Goal: Task Accomplishment & Management: Use online tool/utility

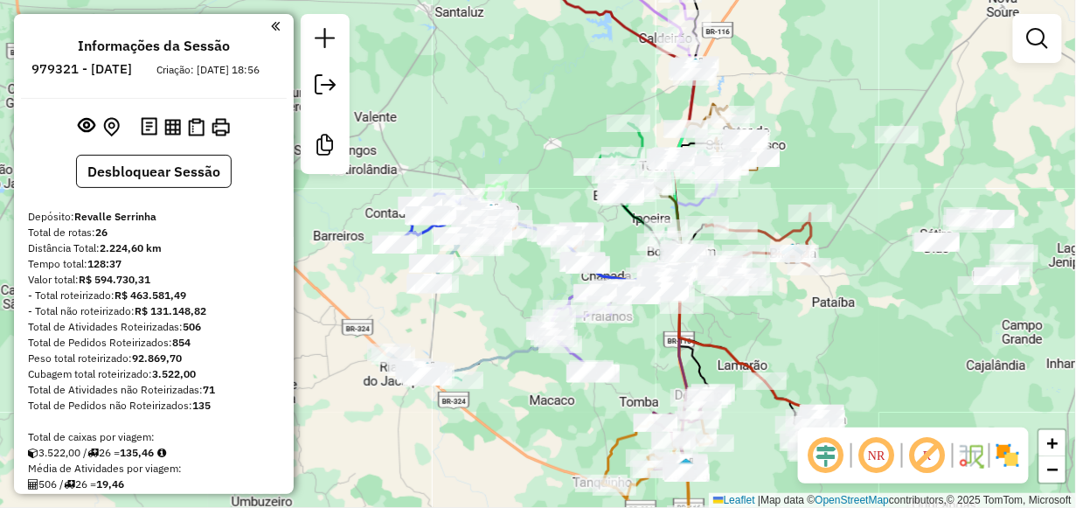
scroll to position [874, 0]
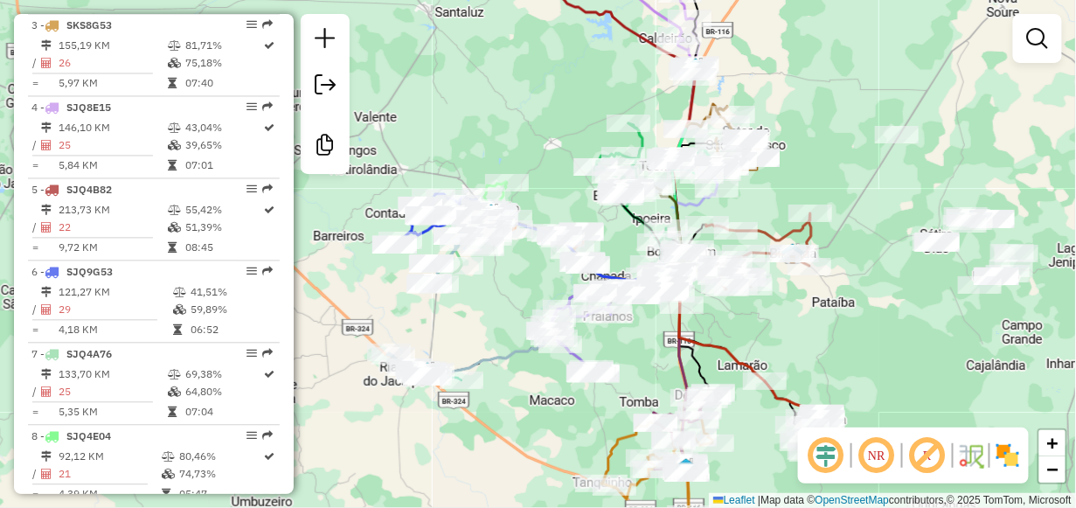
click at [837, 41] on div "Janela de atendimento Grade de atendimento Capacidade Transportadoras Veículos …" at bounding box center [538, 254] width 1076 height 508
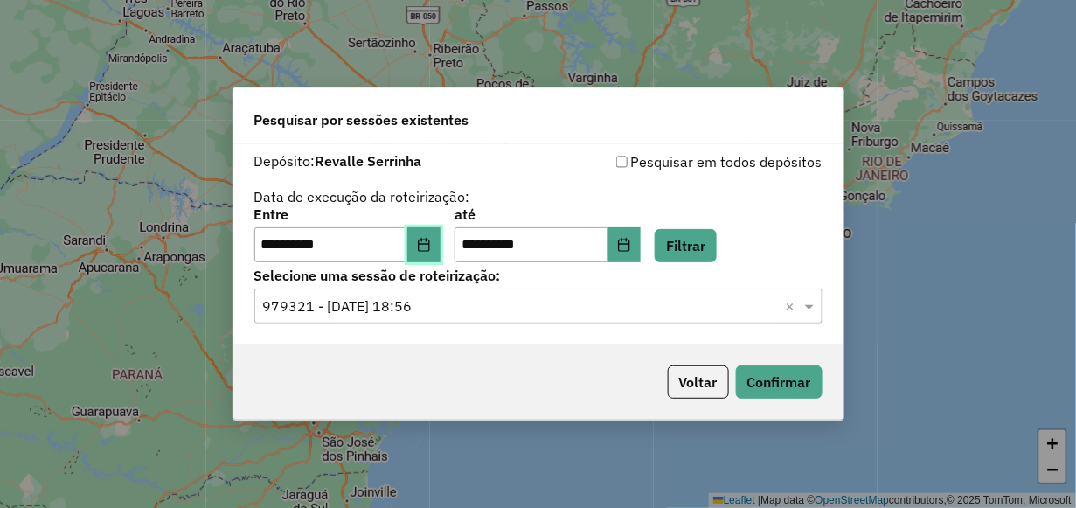
click at [431, 243] on icon "Choose Date" at bounding box center [424, 245] width 14 height 14
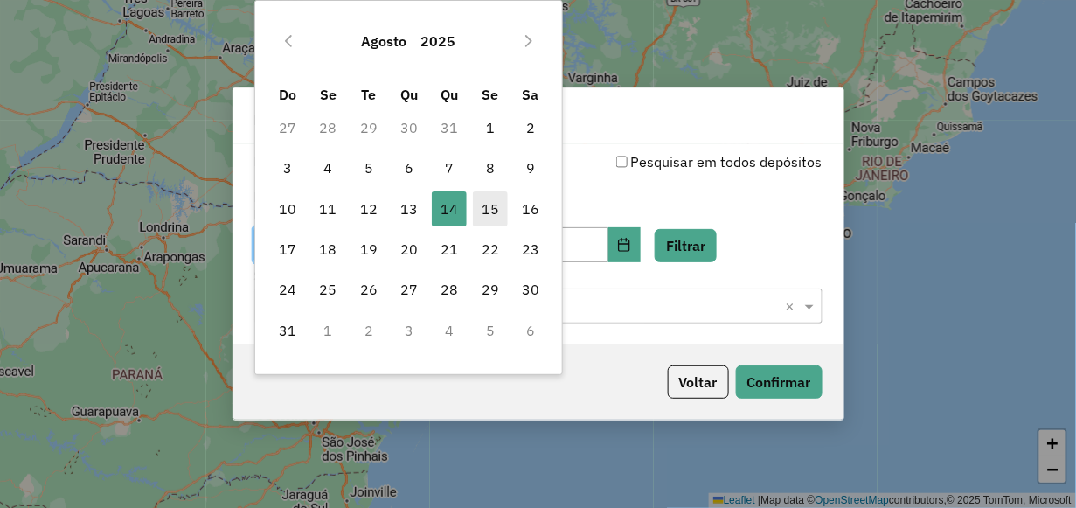
click at [490, 200] on span "15" at bounding box center [490, 208] width 35 height 35
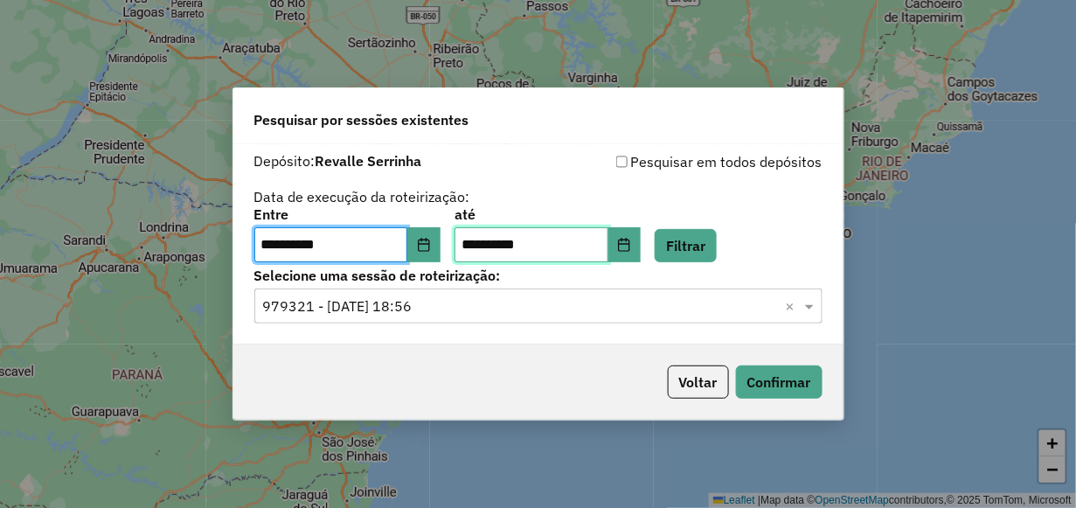
click at [584, 240] on input "**********" at bounding box center [531, 244] width 154 height 35
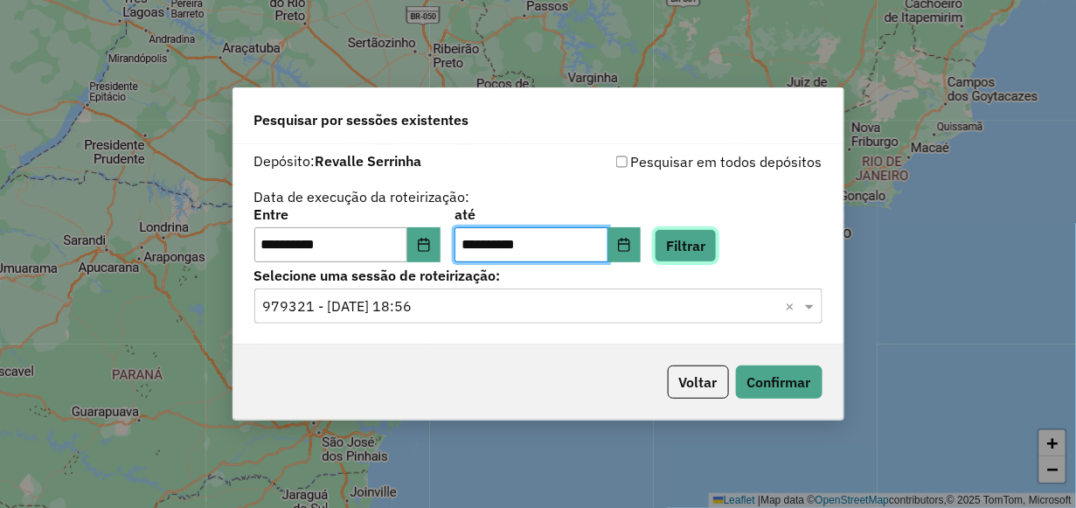
click at [714, 247] on button "Filtrar" at bounding box center [685, 245] width 62 height 33
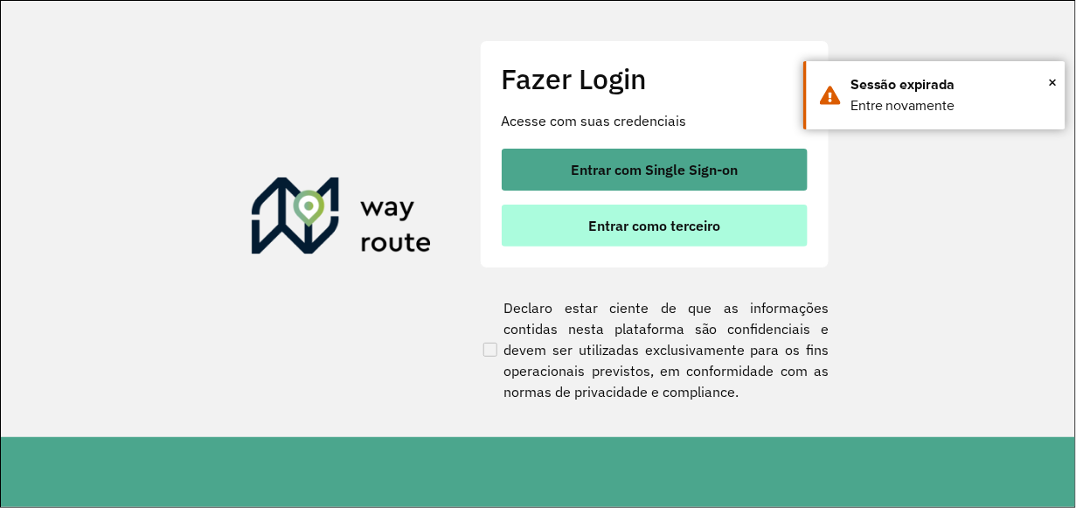
click at [564, 207] on button "Entrar como terceiro" at bounding box center [655, 225] width 306 height 42
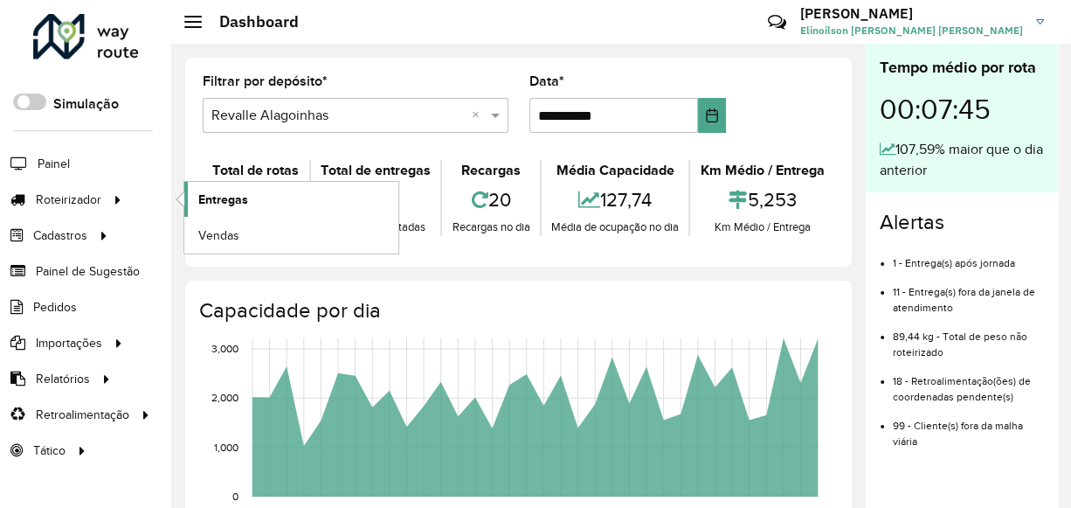
click at [225, 199] on span "Entregas" at bounding box center [223, 199] width 50 height 18
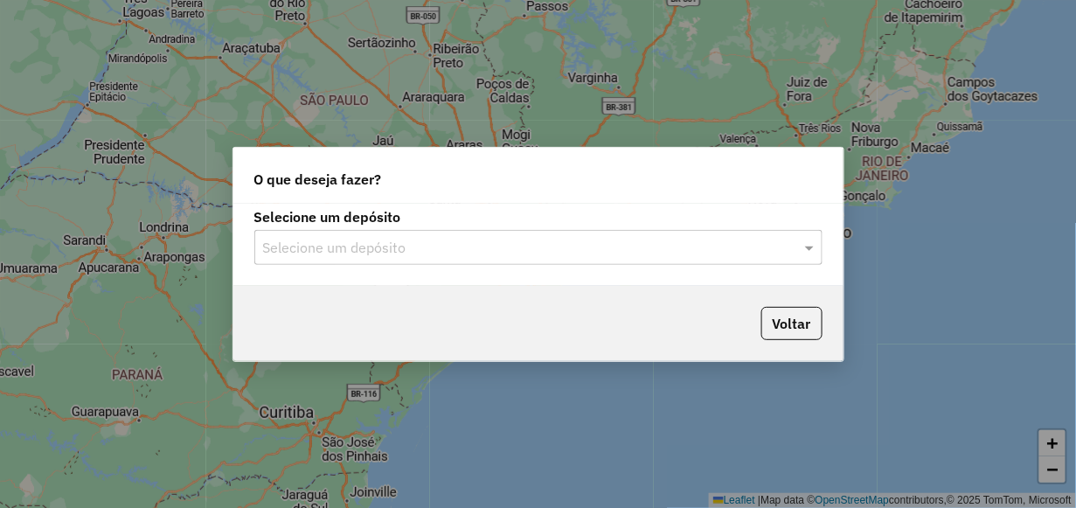
click at [343, 232] on div "Selecione um depósito" at bounding box center [538, 247] width 568 height 35
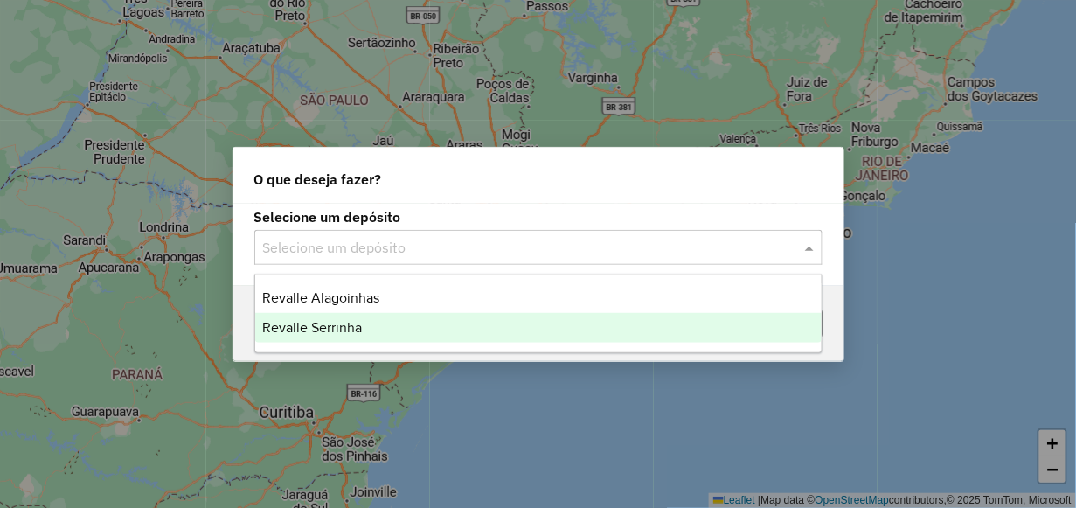
click at [393, 324] on div "Revalle Serrinha" at bounding box center [537, 328] width 565 height 30
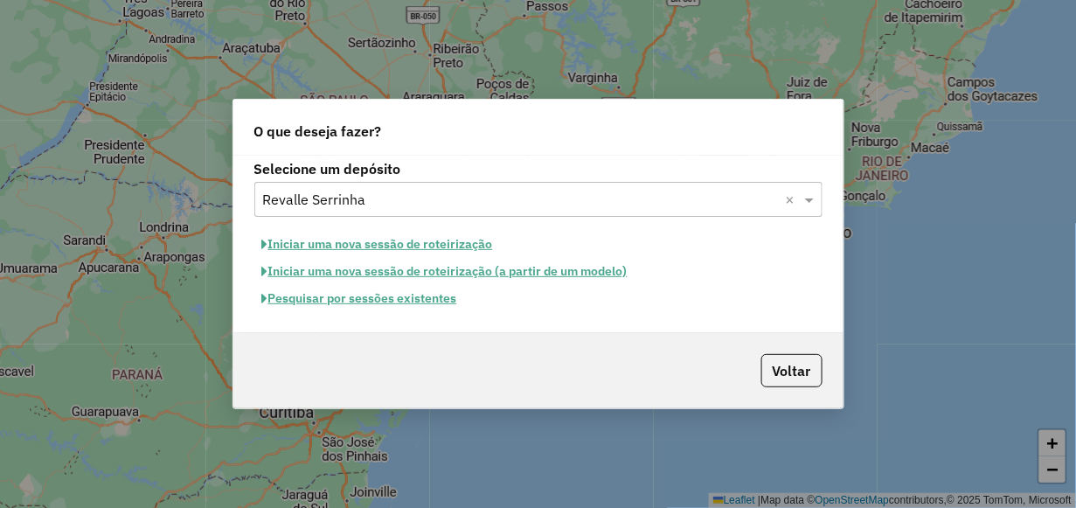
click at [406, 300] on button "Pesquisar por sessões existentes" at bounding box center [359, 298] width 211 height 27
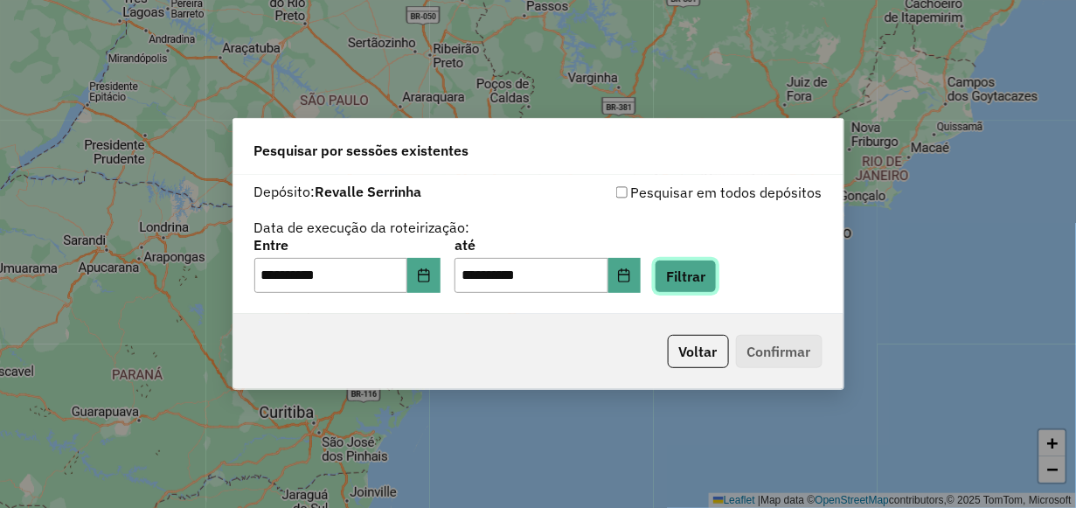
click at [716, 265] on button "Filtrar" at bounding box center [685, 276] width 62 height 33
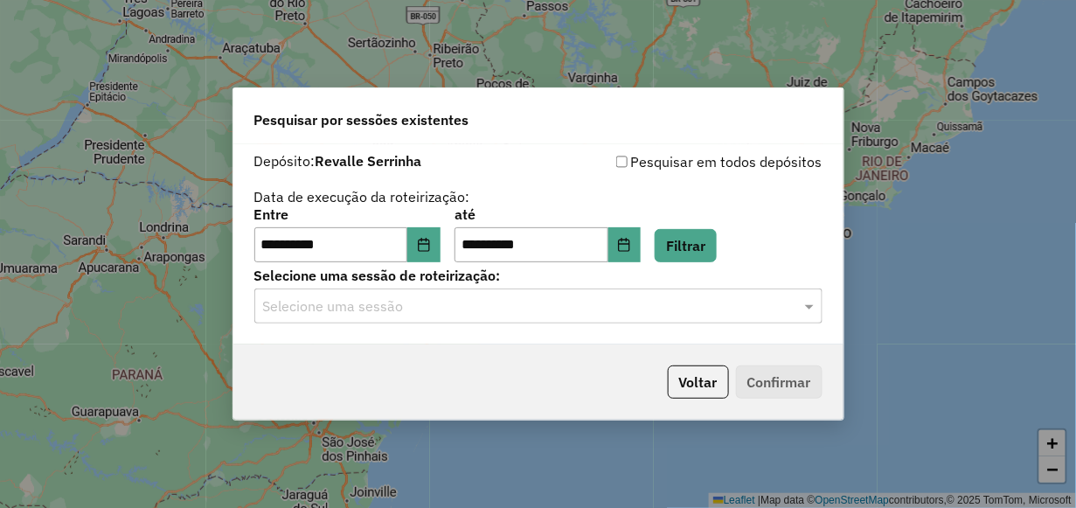
click at [696, 310] on input "text" at bounding box center [521, 306] width 516 height 21
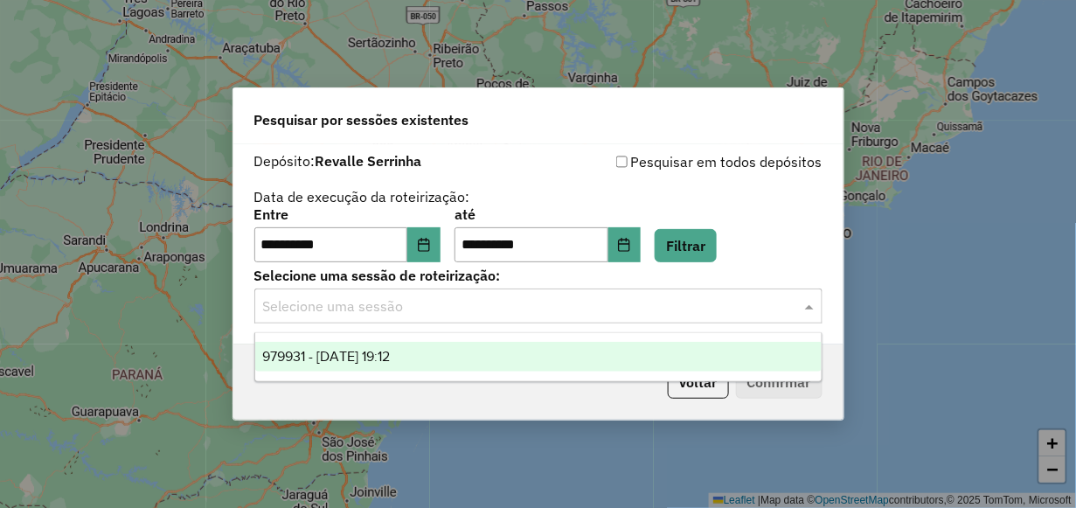
click at [563, 358] on div "979931 - 15/08/2025 19:12" at bounding box center [537, 357] width 565 height 30
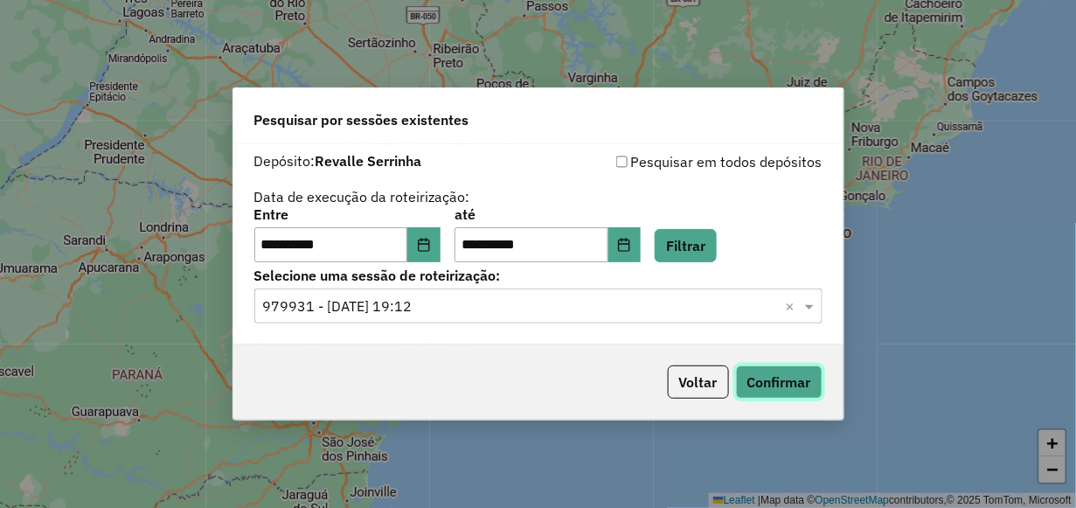
click at [786, 387] on button "Confirmar" at bounding box center [779, 381] width 87 height 33
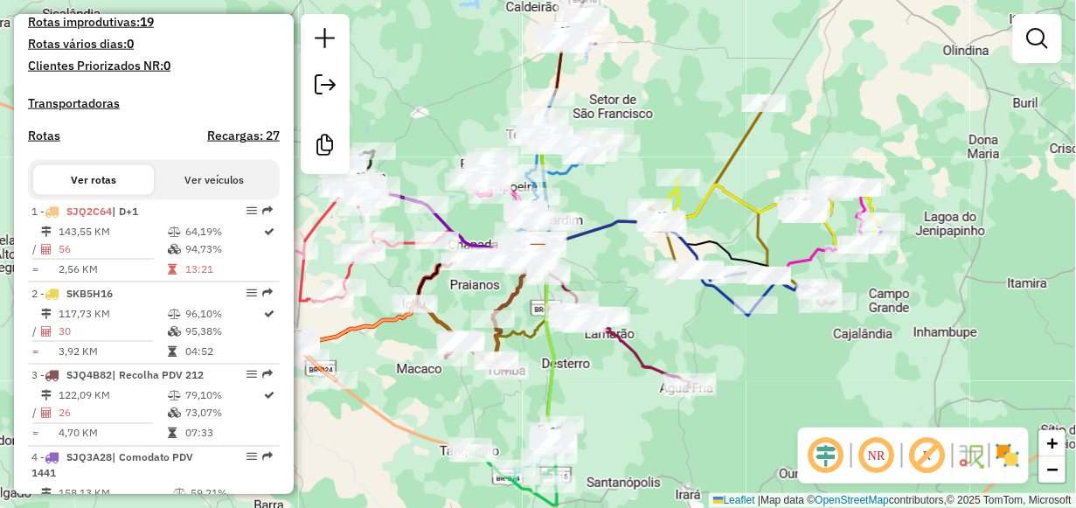
scroll to position [699, 0]
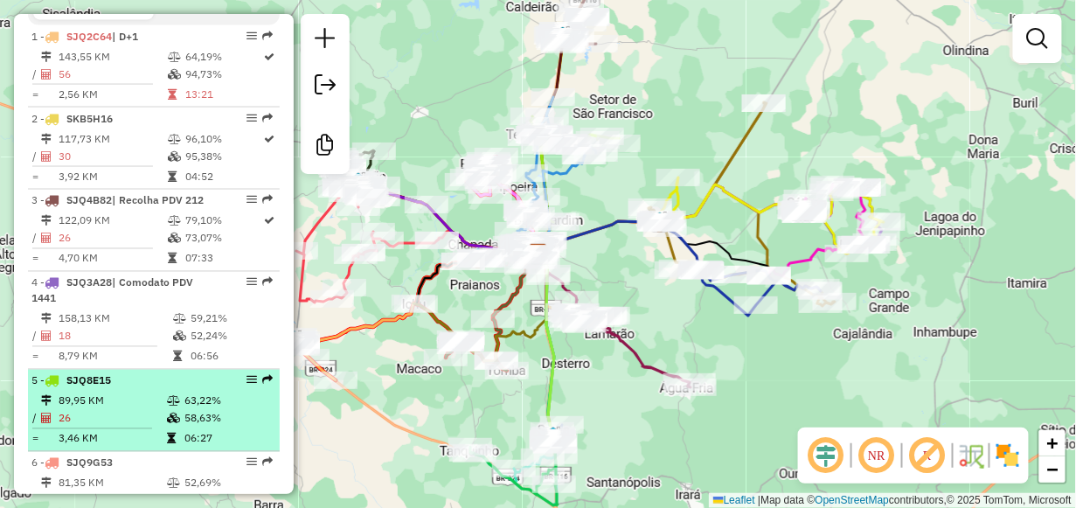
click at [104, 410] on td "89,95 KM" at bounding box center [112, 400] width 108 height 17
select select "**********"
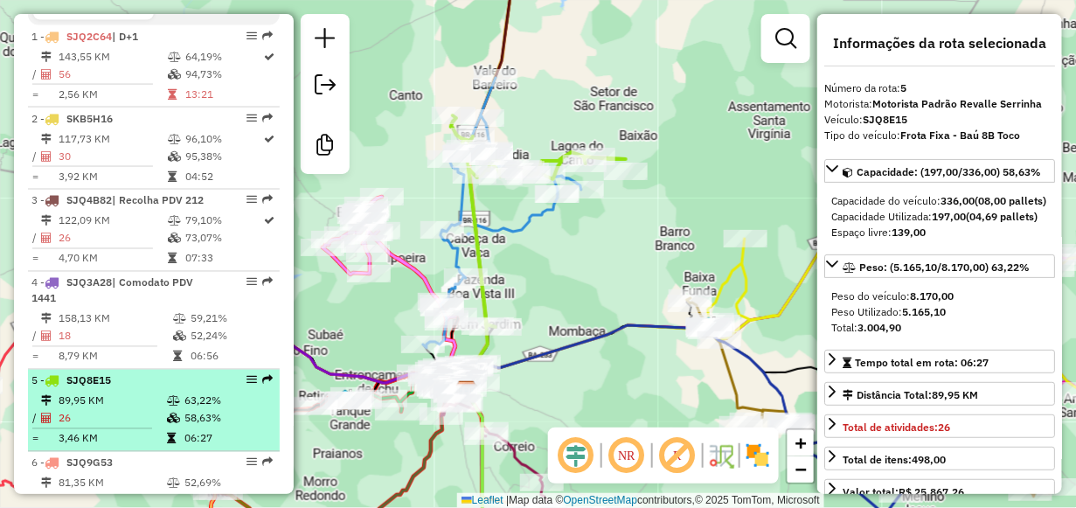
drag, startPoint x: 133, startPoint y: 400, endPoint x: 250, endPoint y: 426, distance: 120.0
click at [250, 426] on td "58,63%" at bounding box center [227, 418] width 88 height 17
click at [253, 385] on div at bounding box center [246, 380] width 52 height 10
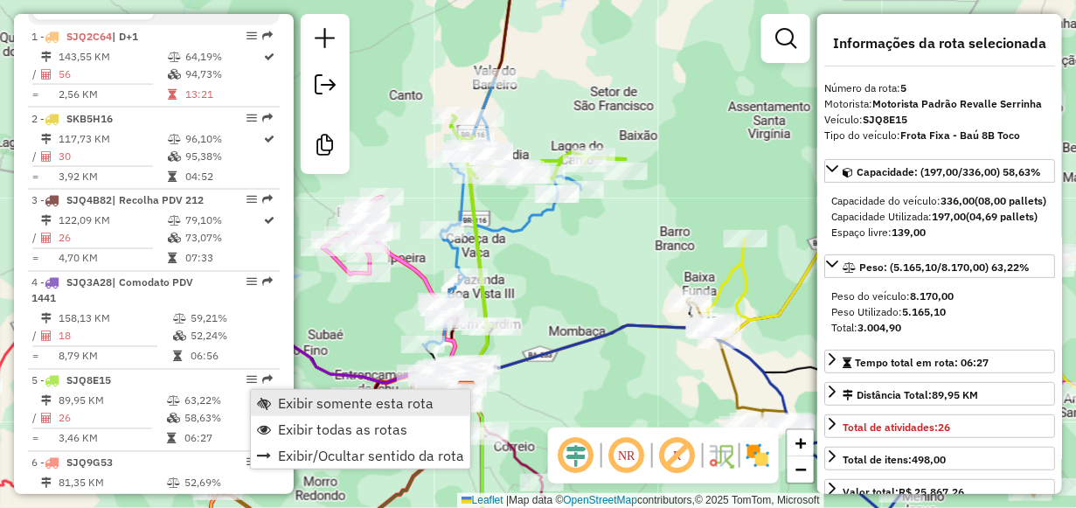
click at [274, 398] on link "Exibir somente esta rota" at bounding box center [360, 403] width 219 height 26
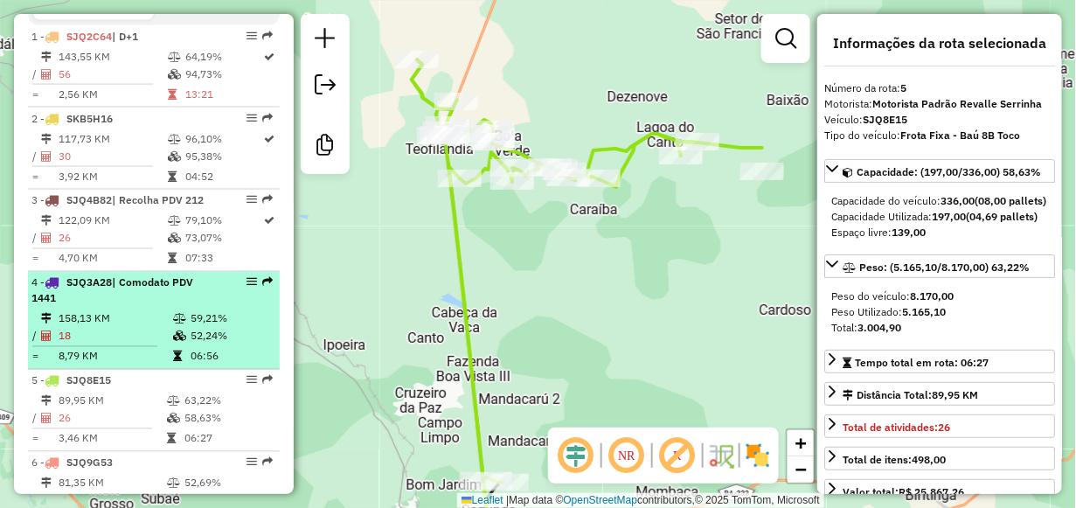
click at [52, 304] on div "4 - SJQ3A28 | Comodato PDV 1441" at bounding box center [123, 290] width 185 height 31
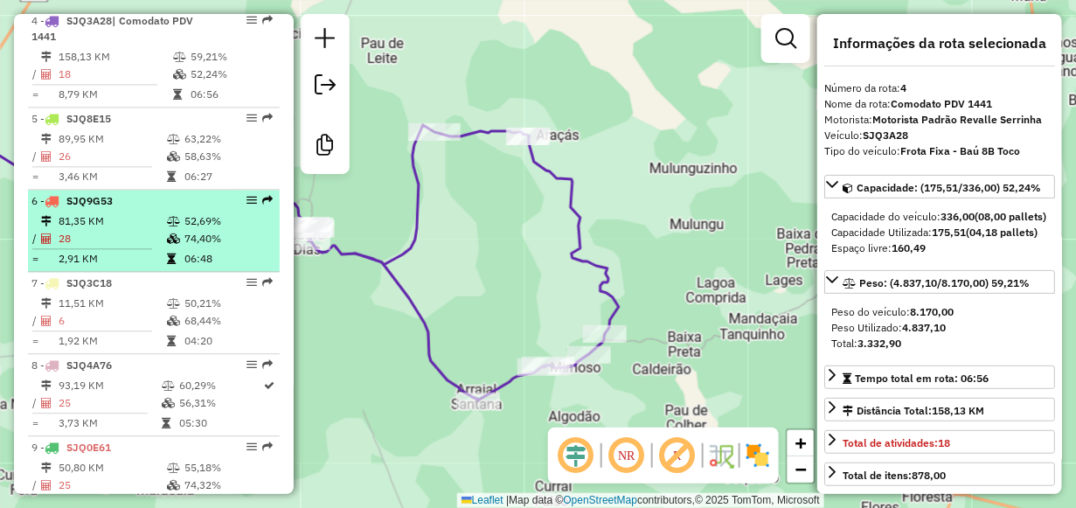
scroll to position [1049, 0]
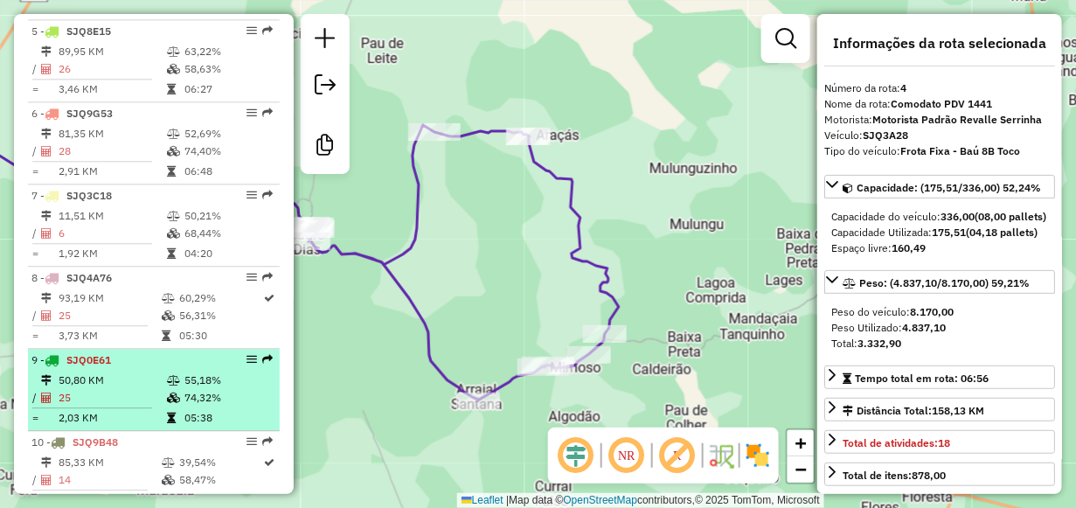
click at [96, 383] on td "50,80 KM" at bounding box center [112, 379] width 108 height 17
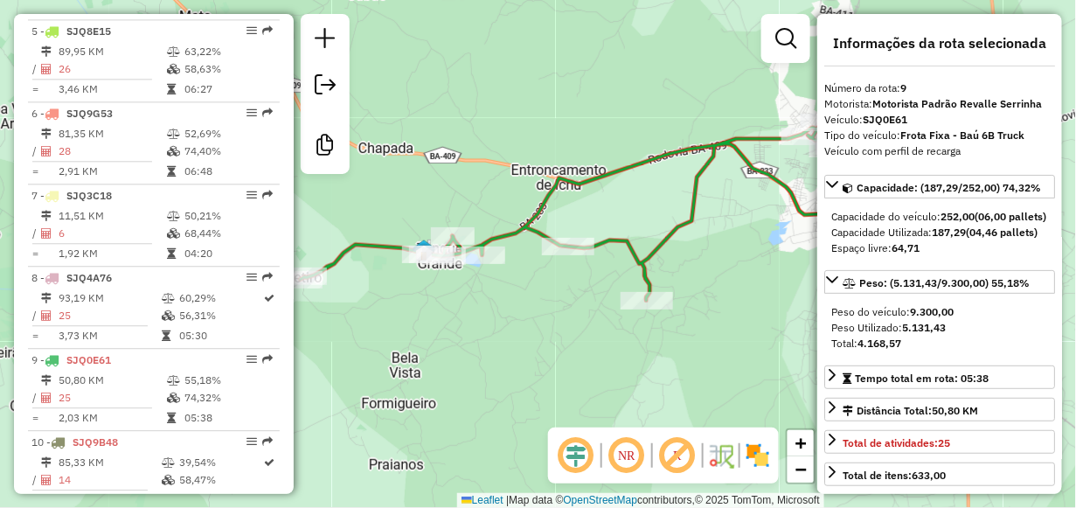
drag, startPoint x: 412, startPoint y: 305, endPoint x: 627, endPoint y: 305, distance: 214.1
click at [591, 302] on div "Janela de atendimento Grade de atendimento Capacidade Transportadoras Veículos …" at bounding box center [538, 254] width 1076 height 508
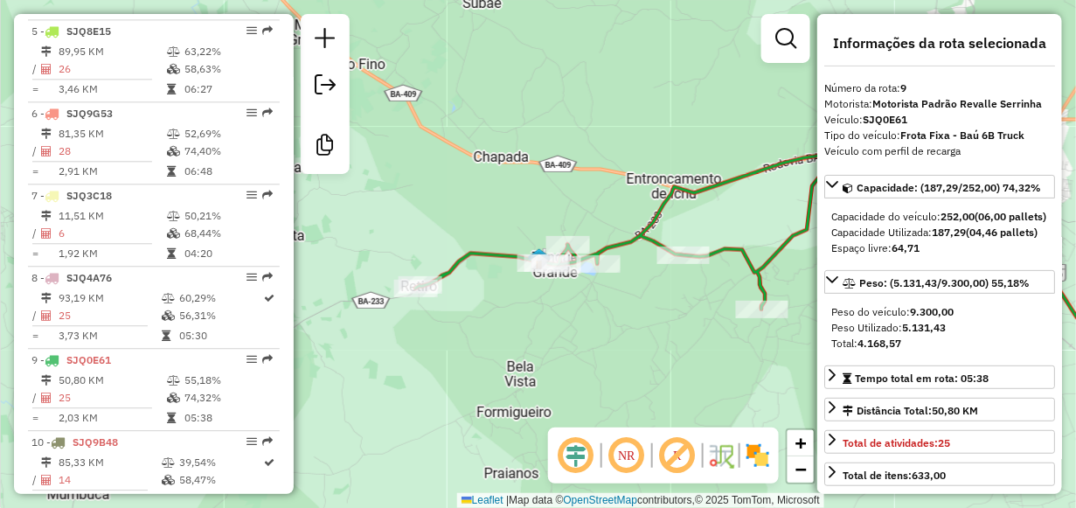
click at [725, 308] on div "Janela de atendimento Grade de atendimento Capacidade Transportadoras Veículos …" at bounding box center [538, 254] width 1076 height 508
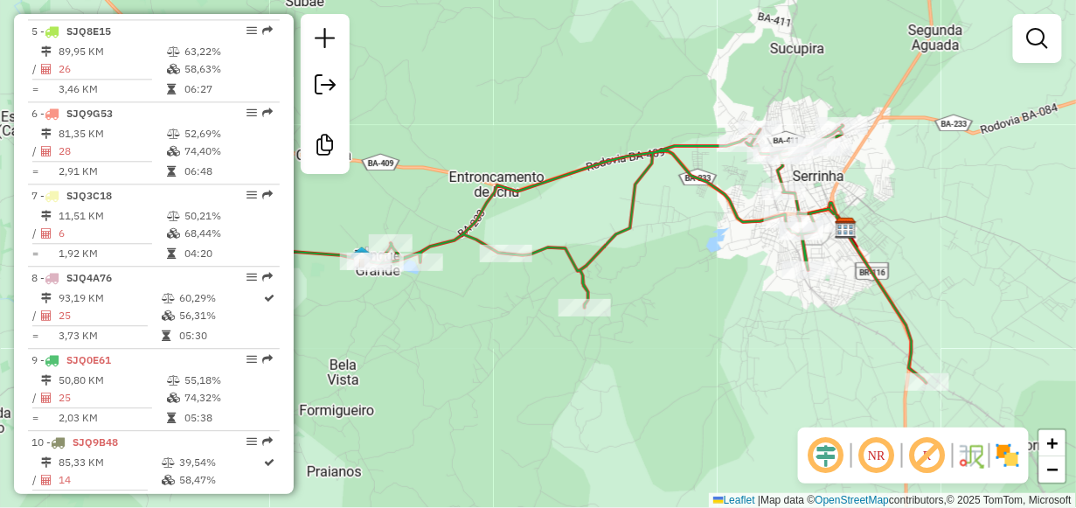
drag, startPoint x: 676, startPoint y: 318, endPoint x: 499, endPoint y: 316, distance: 177.4
click at [499, 316] on div "Janela de atendimento Grade de atendimento Capacidade Transportadoras Veículos …" at bounding box center [538, 254] width 1076 height 508
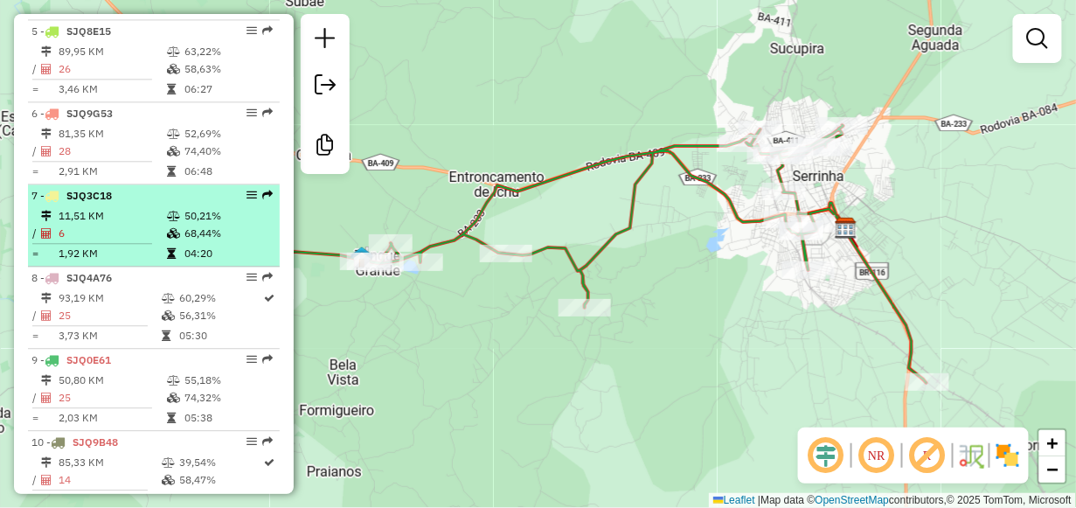
click at [83, 225] on td "11,51 KM" at bounding box center [112, 215] width 108 height 17
select select "**********"
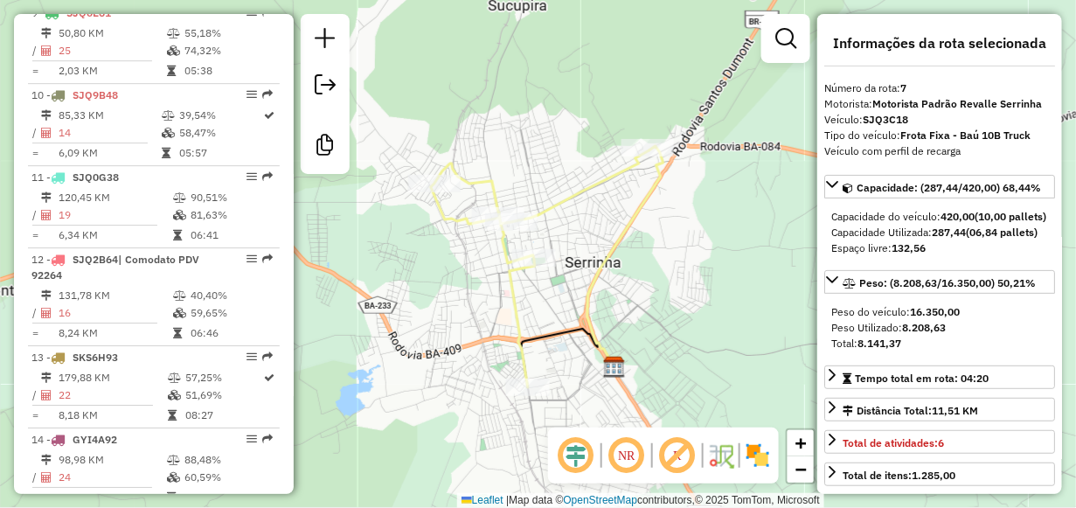
scroll to position [1398, 0]
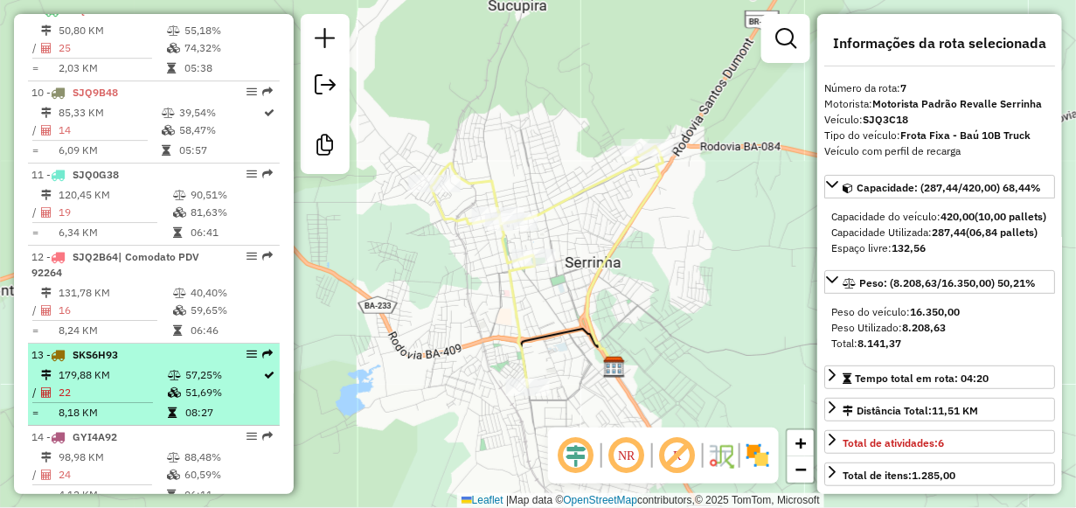
click at [128, 373] on li "13 - SKS6H93 179,88 KM 57,25% / 22 51,69% = 8,18 KM 08:27" at bounding box center [154, 384] width 252 height 82
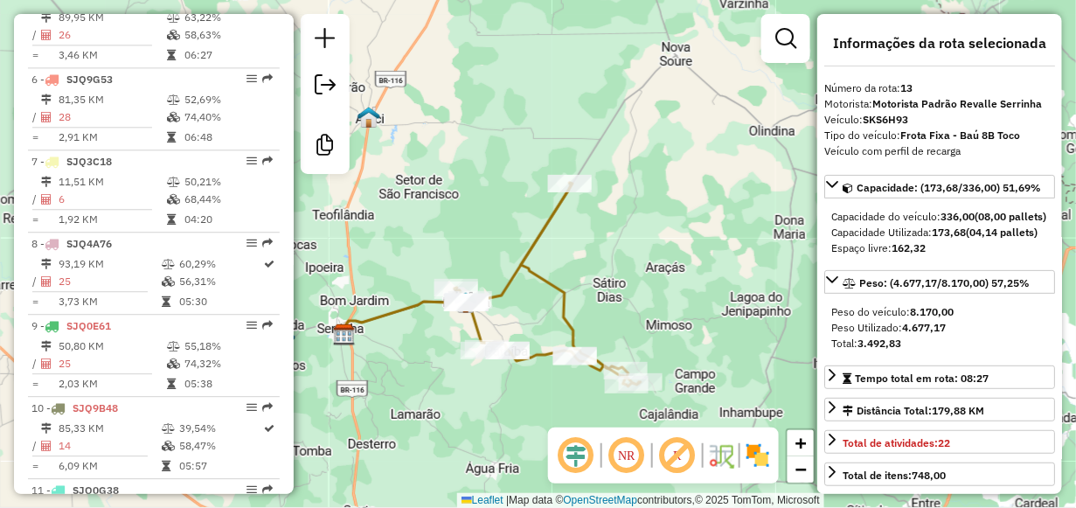
scroll to position [1049, 0]
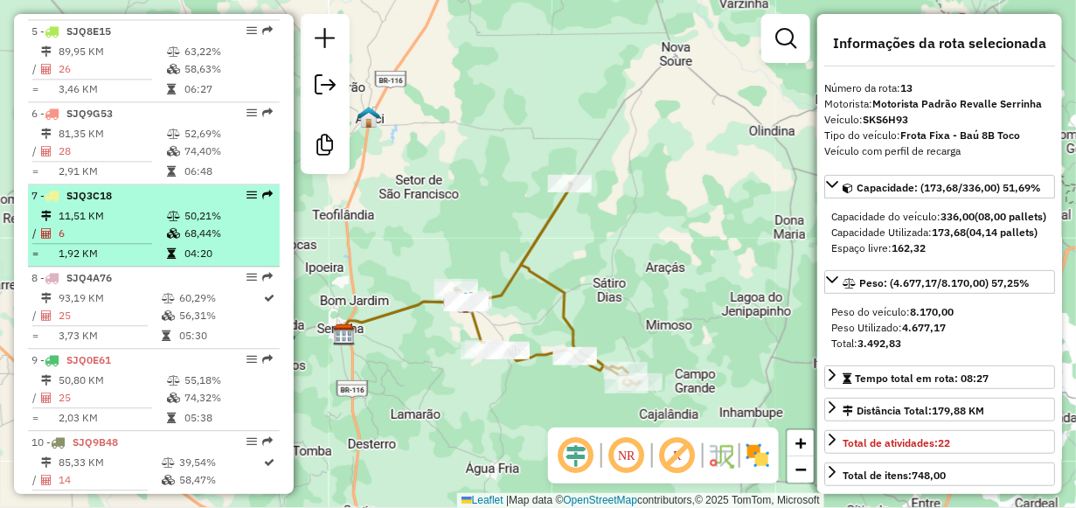
click at [115, 204] on div "7 - SJQ3C18" at bounding box center [123, 196] width 185 height 16
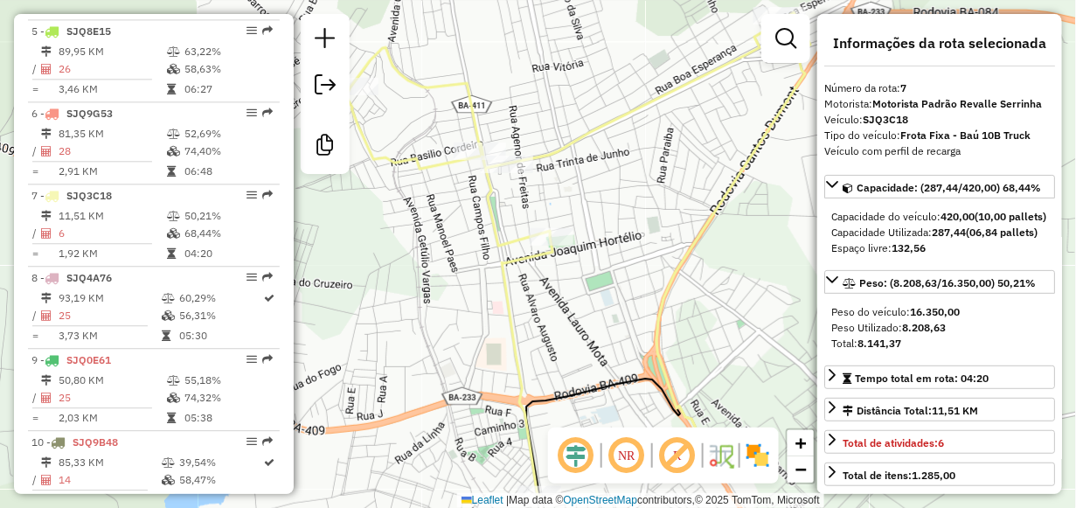
drag, startPoint x: 633, startPoint y: 203, endPoint x: 665, endPoint y: 198, distance: 32.6
click at [665, 198] on div "Janela de atendimento Grade de atendimento Capacidade Transportadoras Veículos …" at bounding box center [538, 254] width 1076 height 508
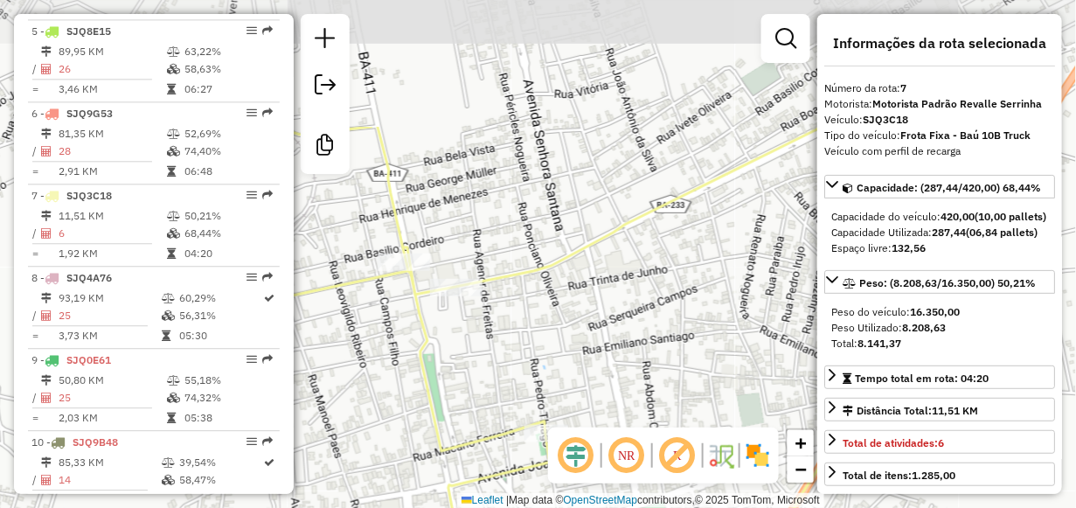
drag, startPoint x: 420, startPoint y: 186, endPoint x: 477, endPoint y: 363, distance: 186.2
click at [477, 363] on div "Janela de atendimento Grade de atendimento Capacidade Transportadoras Veículos …" at bounding box center [538, 254] width 1076 height 508
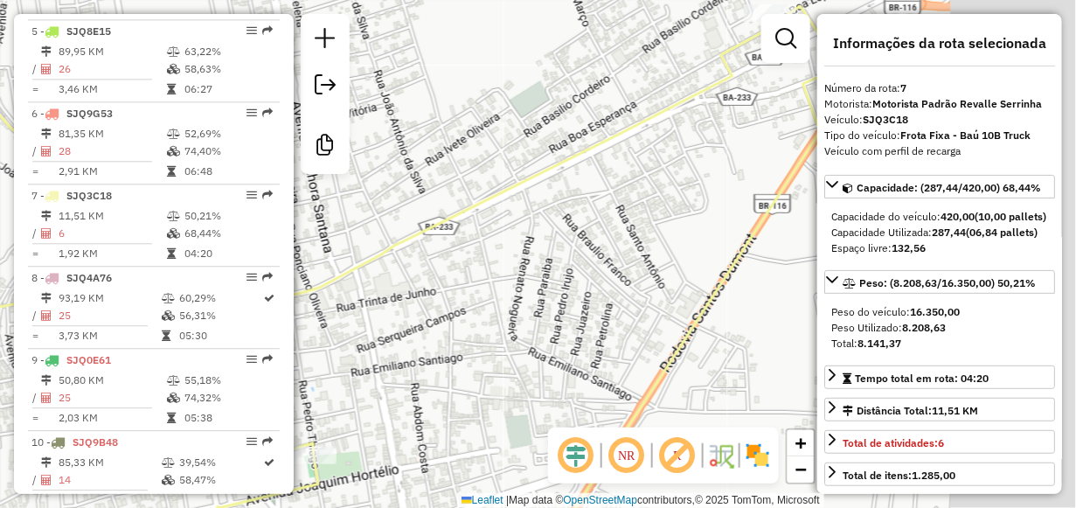
drag, startPoint x: 609, startPoint y: 302, endPoint x: 309, endPoint y: 329, distance: 300.9
click at [309, 329] on div "Janela de atendimento Grade de atendimento Capacidade Transportadoras Veículos …" at bounding box center [538, 254] width 1076 height 508
